Goal: Task Accomplishment & Management: Use online tool/utility

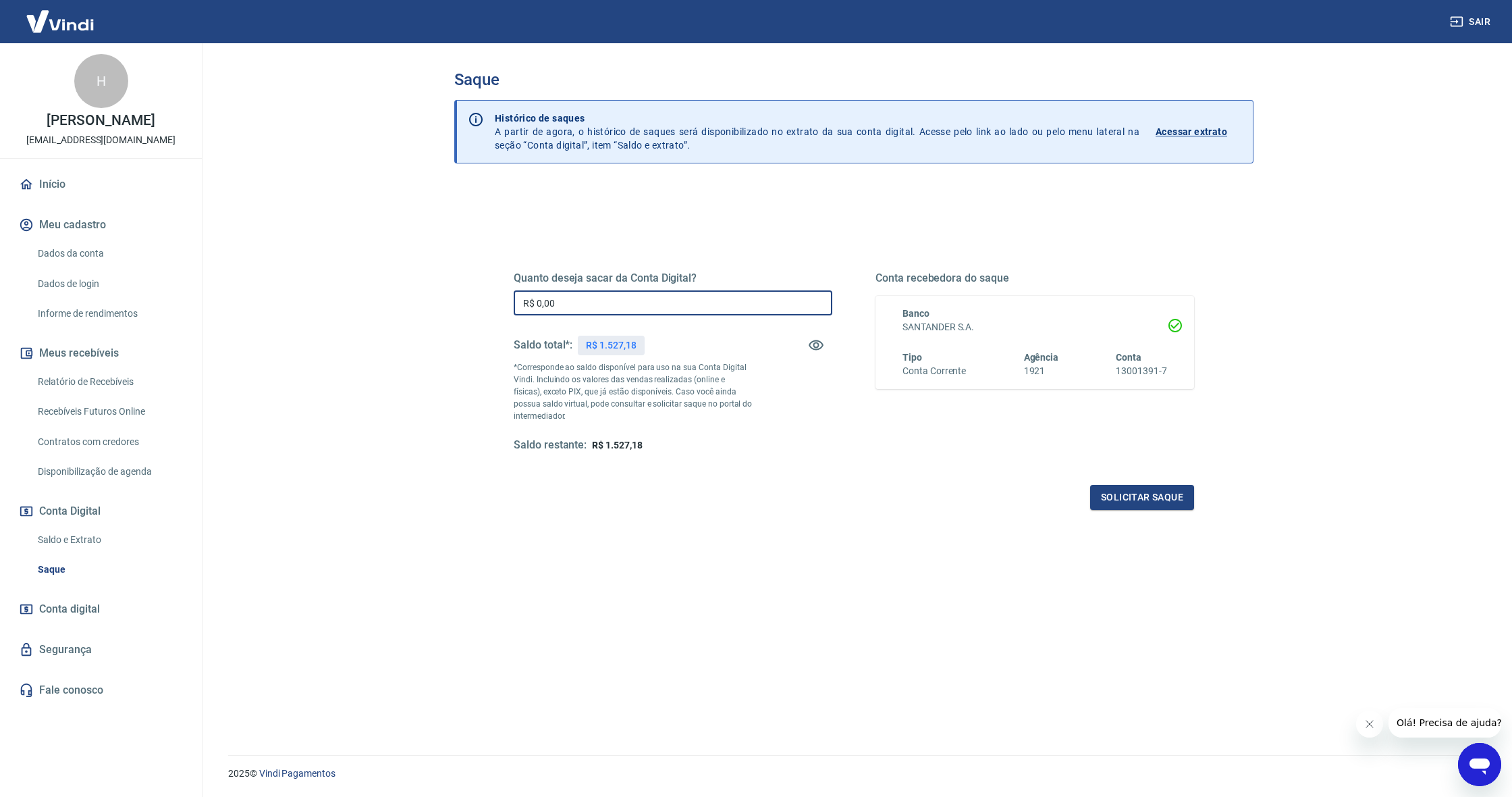
drag, startPoint x: 562, startPoint y: 299, endPoint x: 515, endPoint y: 304, distance: 47.3
click at [515, 304] on input "R$ 0,00" at bounding box center [673, 303] width 318 height 25
type input "R$ 1.527,18"
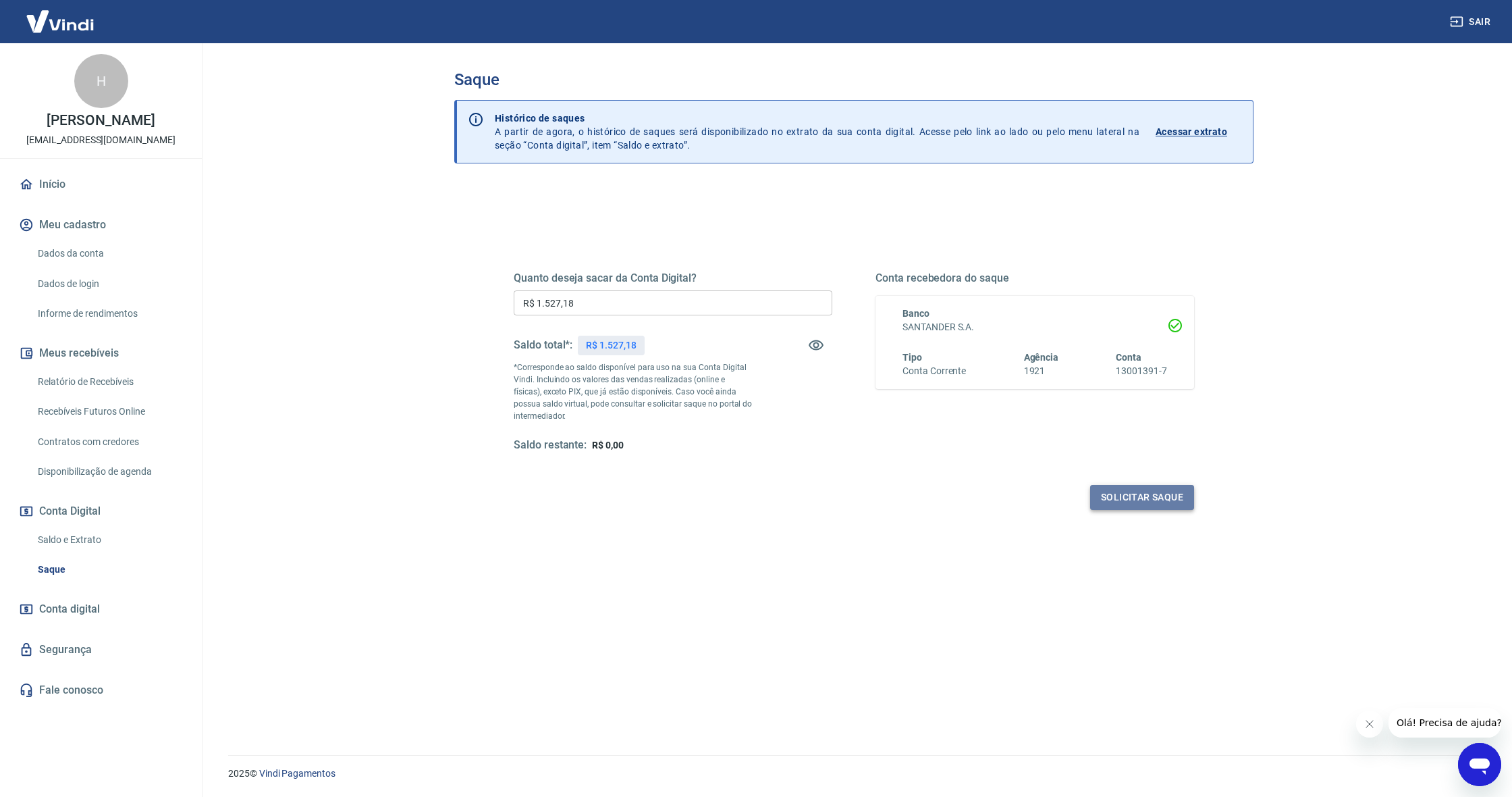
click at [1162, 503] on button "Solicitar saque" at bounding box center [1142, 497] width 104 height 25
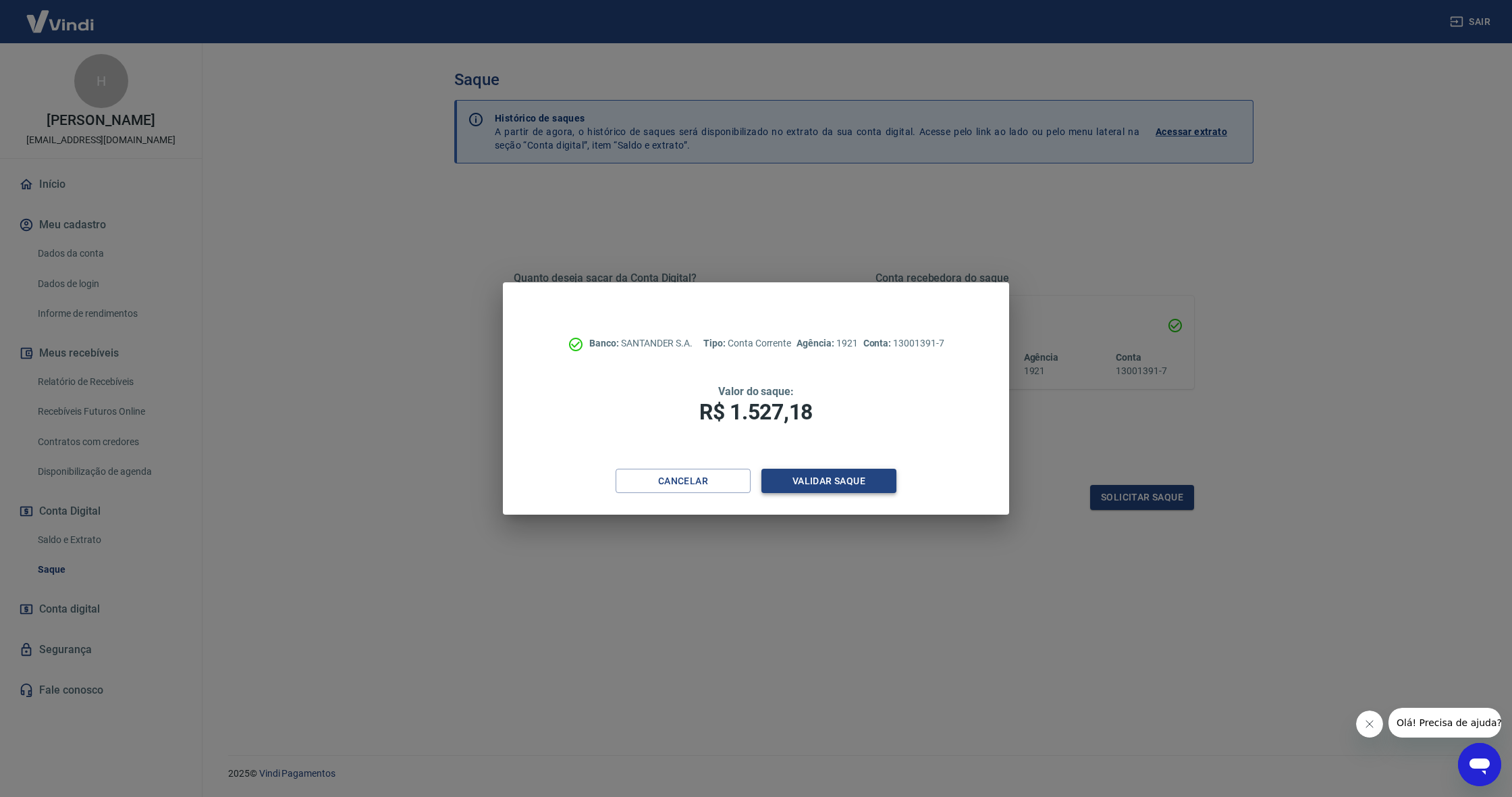
click at [838, 482] on button "Validar saque" at bounding box center [829, 481] width 135 height 25
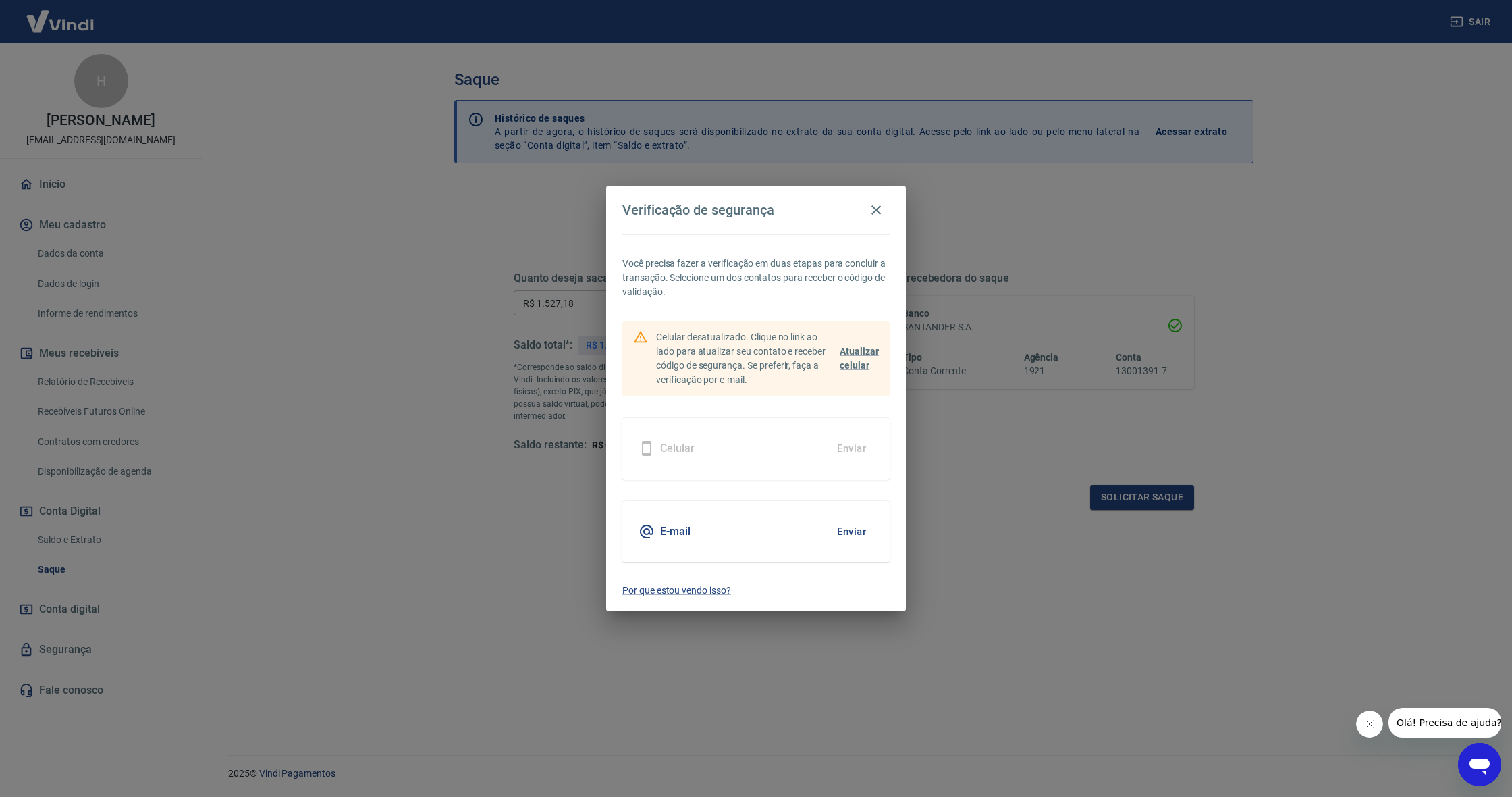
click at [860, 532] on button "Enviar" at bounding box center [851, 531] width 44 height 29
click at [860, 531] on button "Enviar" at bounding box center [851, 531] width 44 height 29
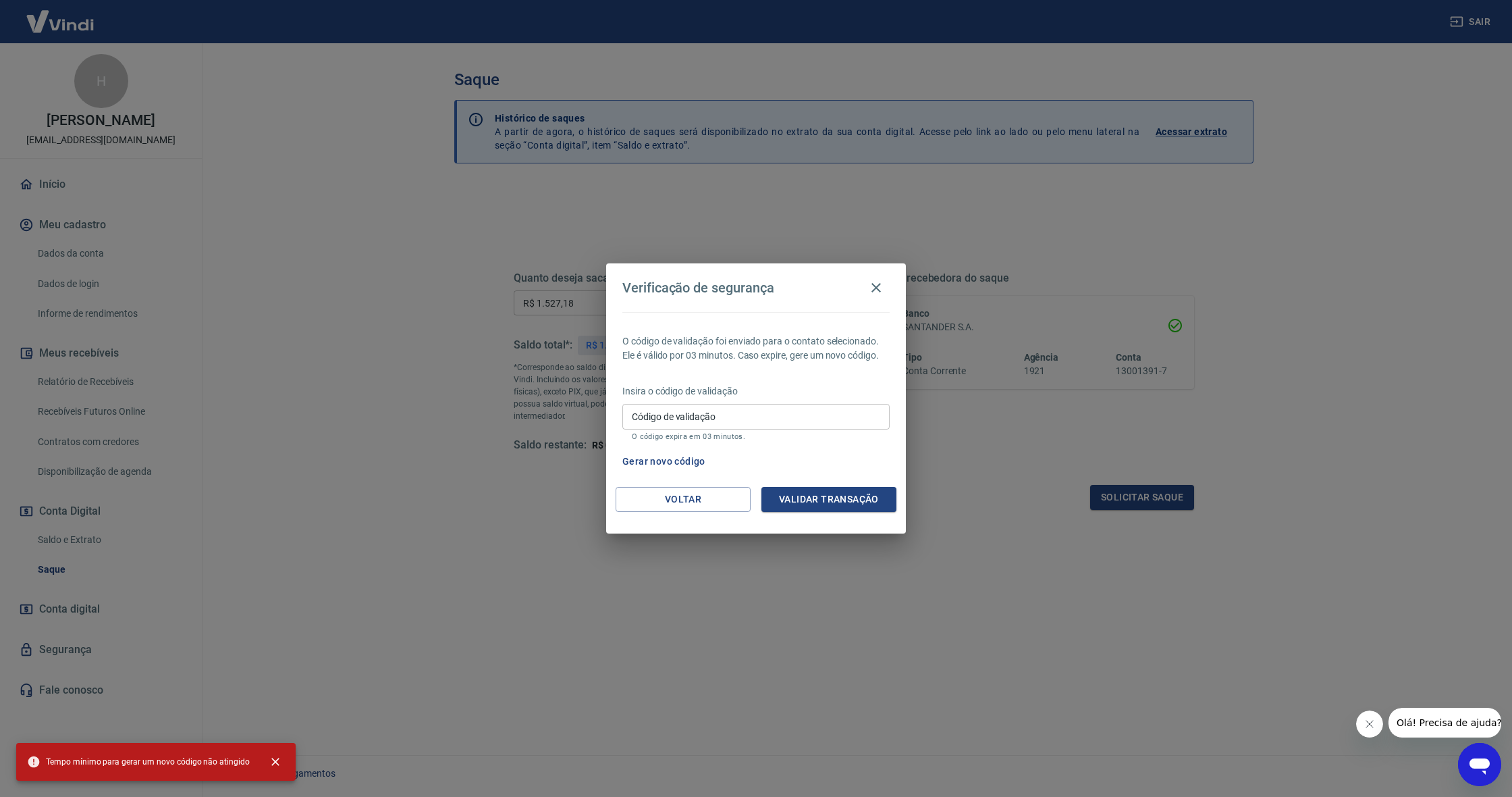
click at [691, 434] on p "O código expira em 03 minutos." at bounding box center [756, 436] width 248 height 9
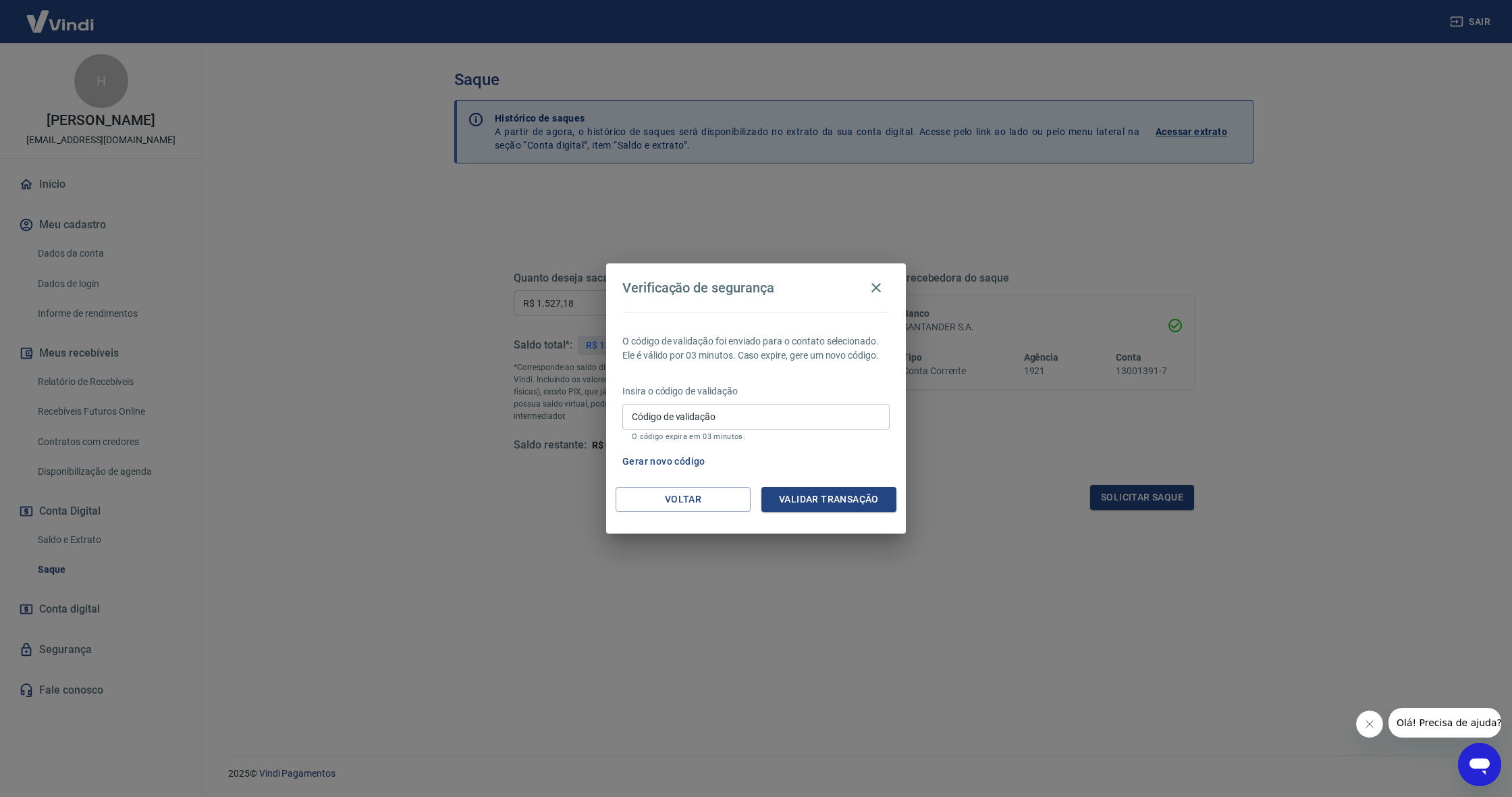
click at [707, 413] on div "Código de validação Código de validação O código expira em 03 minutos." at bounding box center [756, 421] width 267 height 36
paste input "835476"
type input "835476"
drag, startPoint x: 866, startPoint y: 503, endPoint x: 731, endPoint y: 466, distance: 140.0
click at [864, 502] on button "Validar transação" at bounding box center [829, 499] width 135 height 25
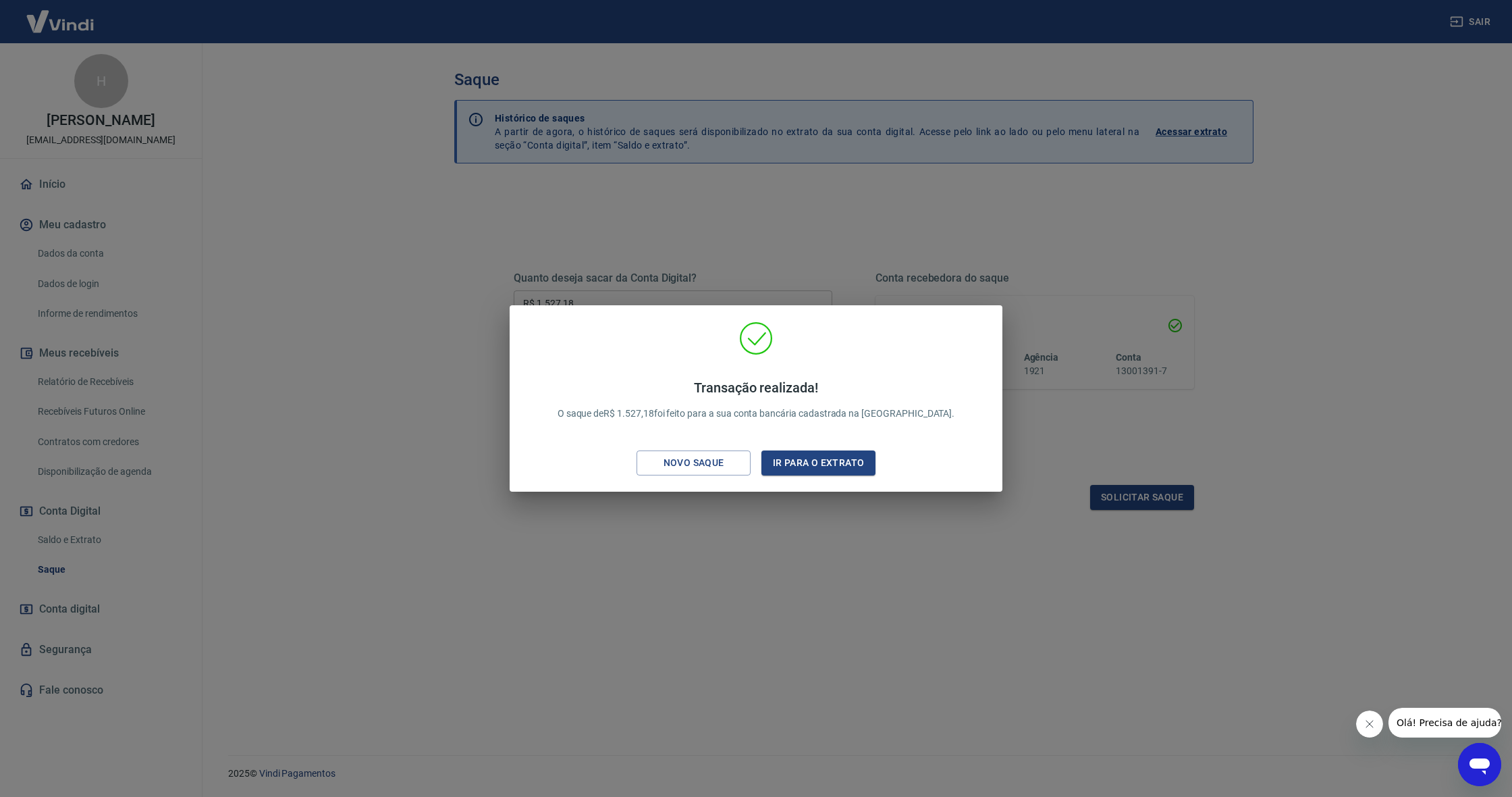
click at [460, 588] on div "Transação realizada! O saque de R$ 1.527,18 foi feito para a sua conta bancária…" at bounding box center [756, 398] width 1512 height 797
